Goal: Information Seeking & Learning: Learn about a topic

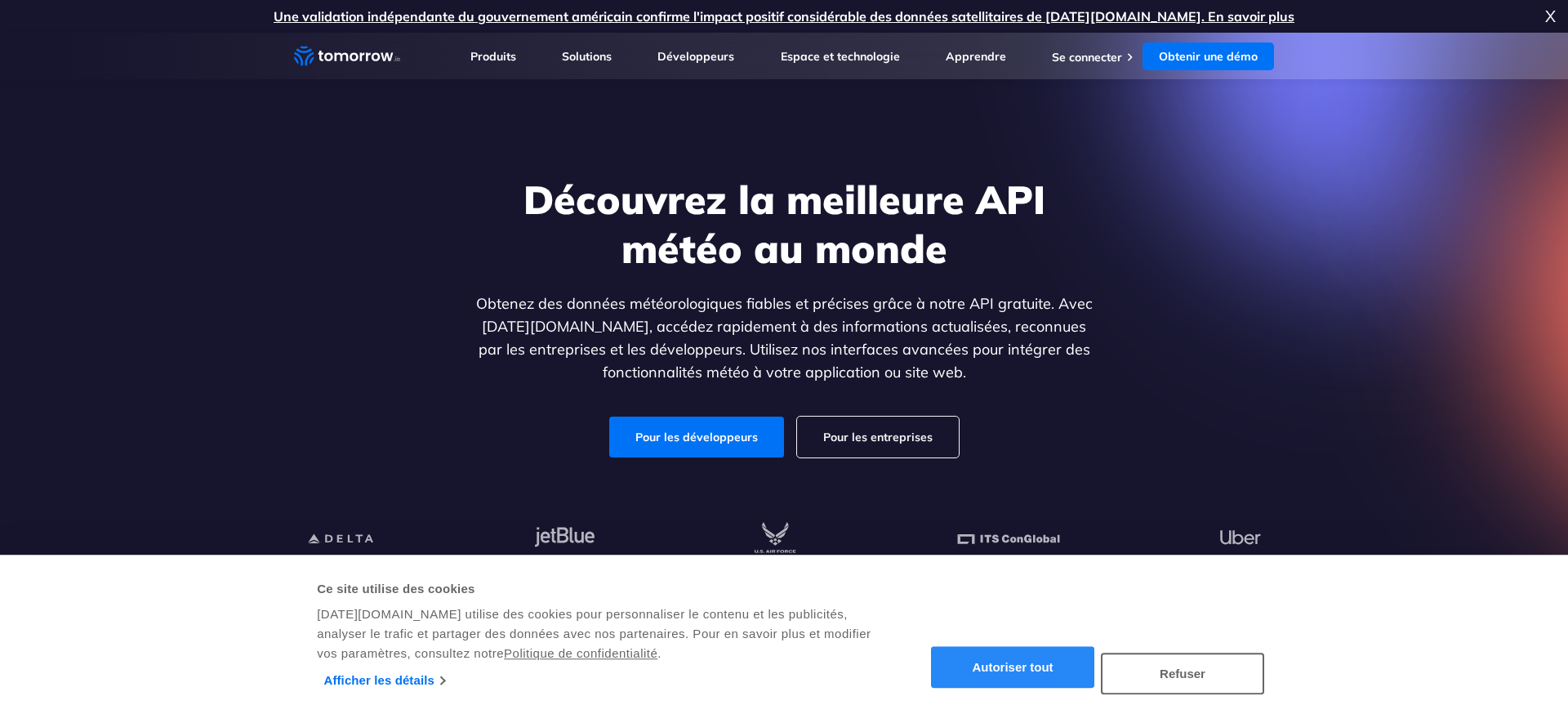
click at [1003, 665] on font "Autoriser tout" at bounding box center [1012, 668] width 81 height 14
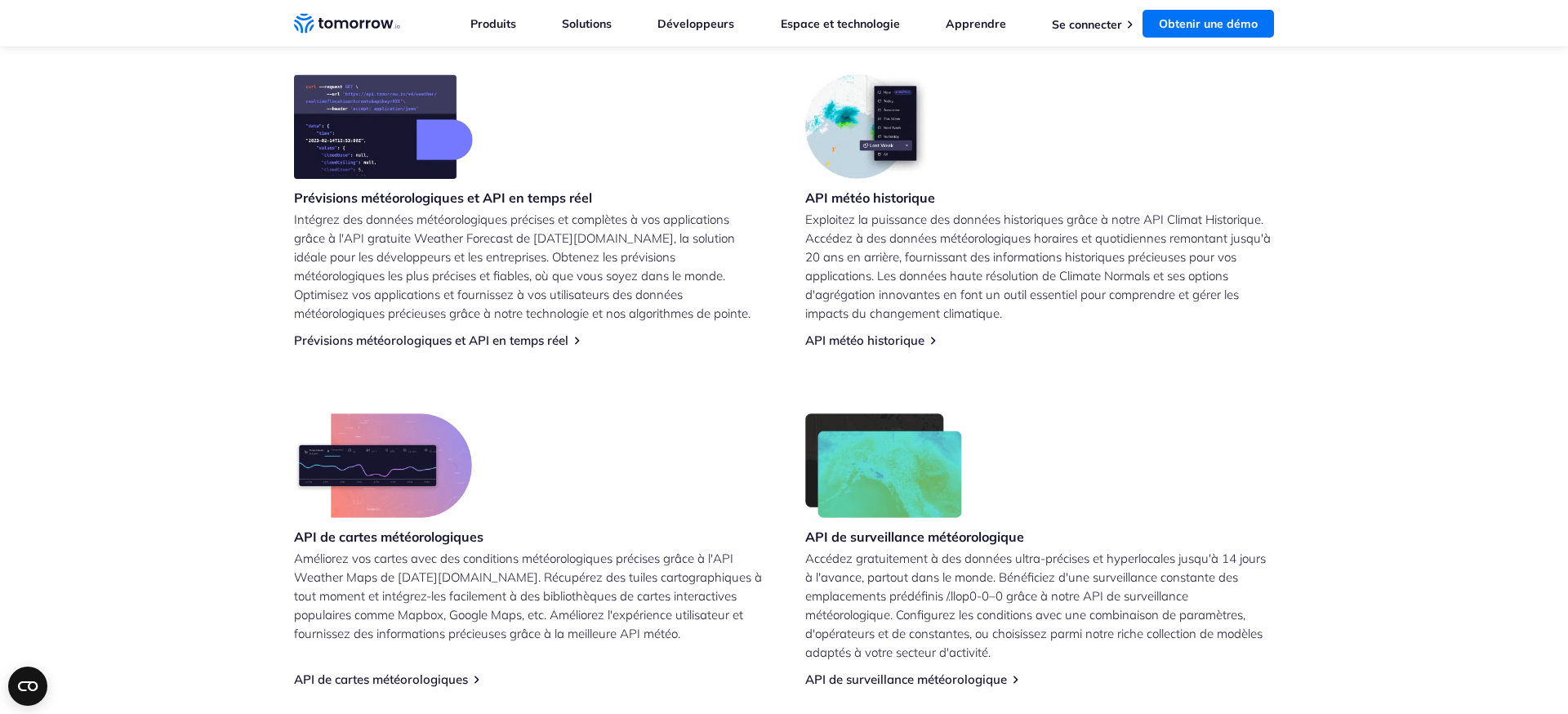
scroll to position [658, 0]
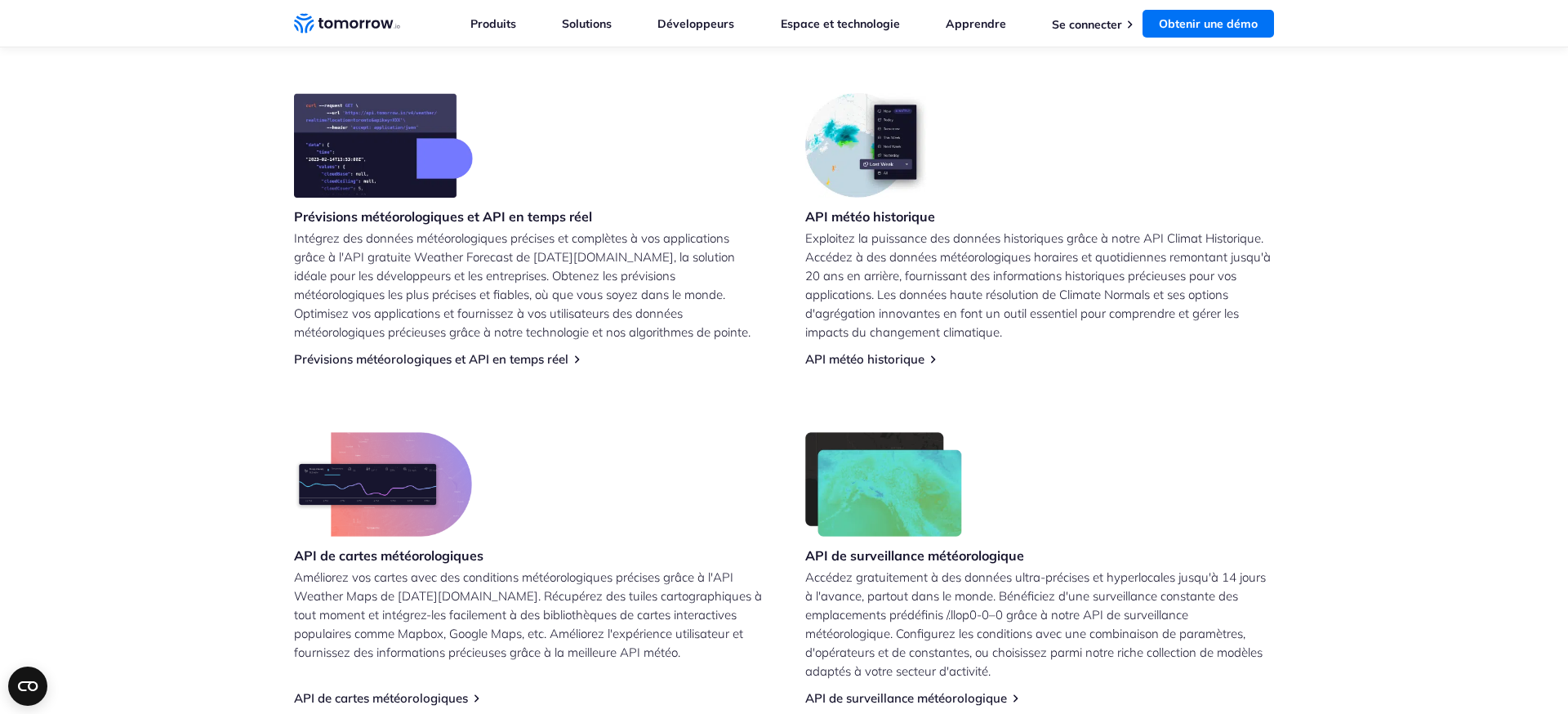
click at [430, 146] on img at bounding box center [383, 145] width 178 height 105
drag, startPoint x: 405, startPoint y: 225, endPoint x: 440, endPoint y: 233, distance: 35.9
click at [406, 225] on h3 "Prévisions météorologiques et API en temps réel" at bounding box center [443, 217] width 298 height 18
click at [474, 362] on font "Prévisions météorologiques et API en temps réel" at bounding box center [431, 359] width 274 height 15
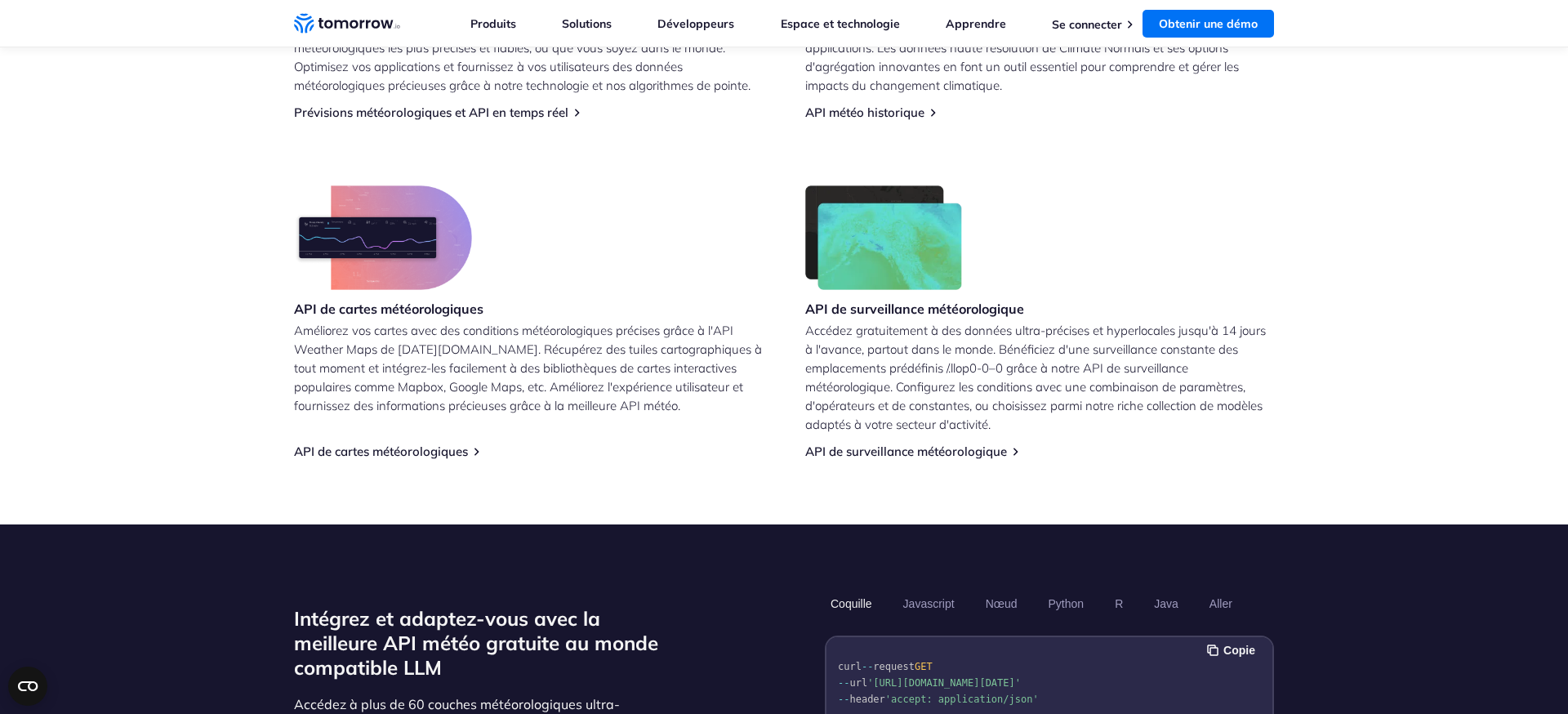
scroll to position [907, 0]
